Goal: Information Seeking & Learning: Learn about a topic

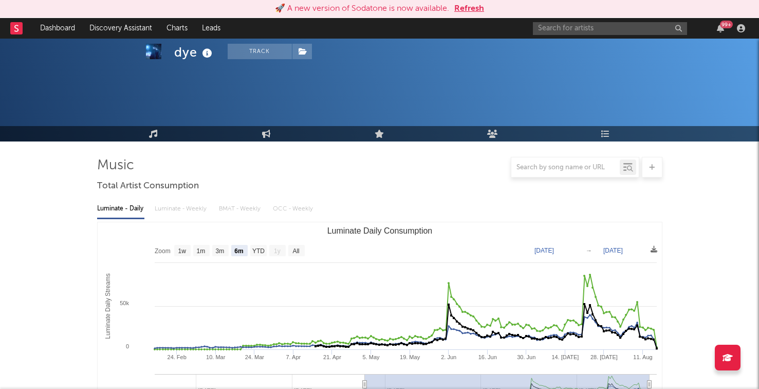
select select "6m"
select select "1w"
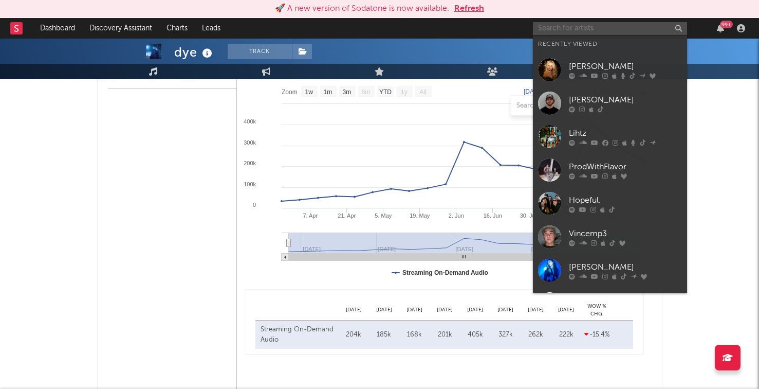
click at [602, 23] on input "text" at bounding box center [610, 28] width 154 height 13
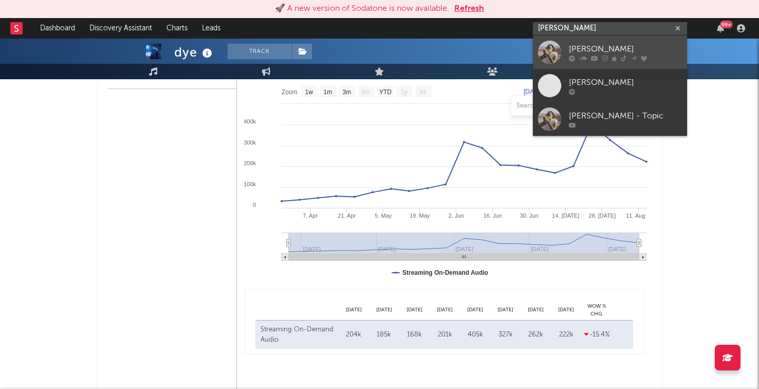
type input "[PERSON_NAME]"
click at [598, 55] on div at bounding box center [625, 58] width 113 height 6
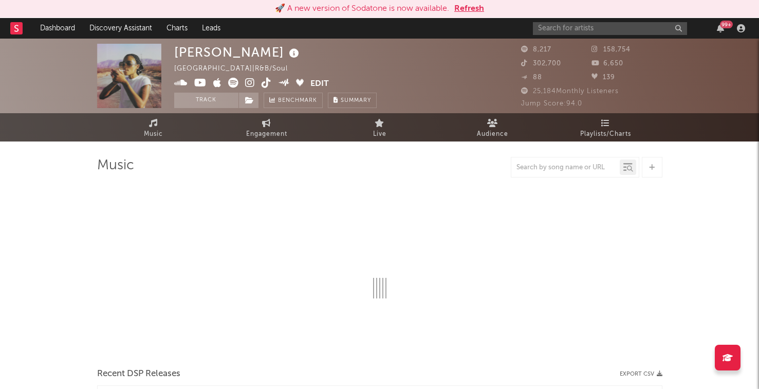
select select "1w"
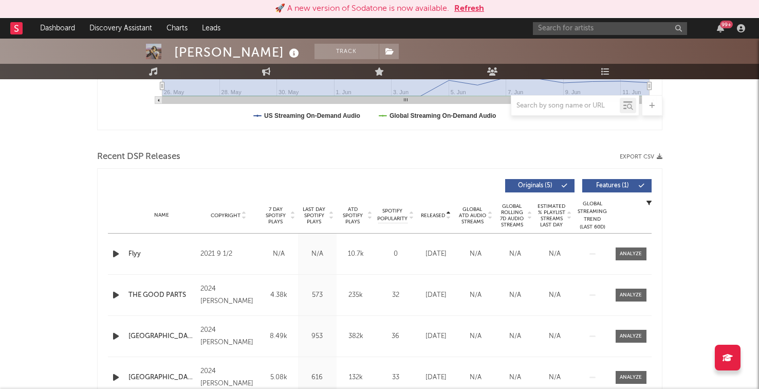
scroll to position [304, 0]
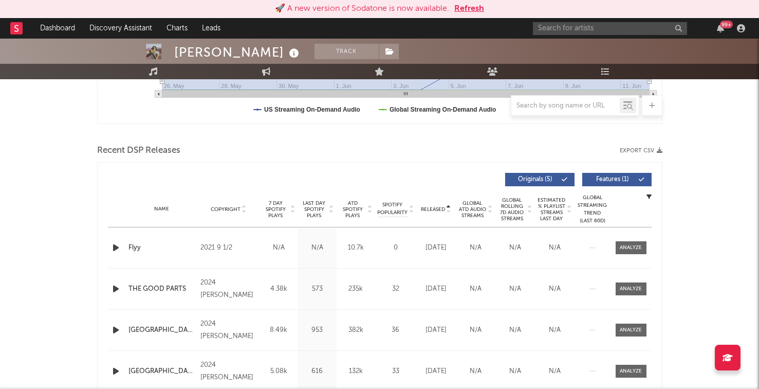
click at [436, 206] on span "Released" at bounding box center [433, 209] width 24 height 6
click at [428, 210] on span "Released" at bounding box center [433, 209] width 24 height 6
